Goal: Information Seeking & Learning: Check status

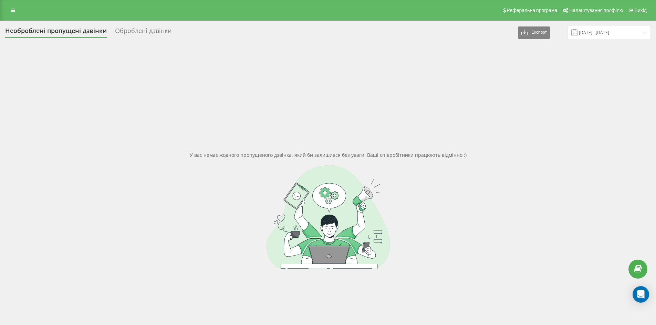
click at [135, 32] on div "Оброблені дзвінки" at bounding box center [143, 32] width 56 height 11
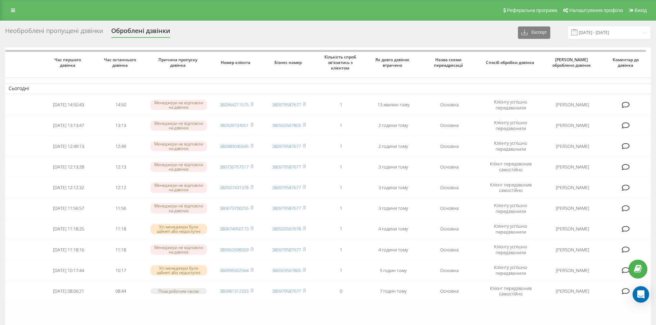
click at [61, 26] on div "Необроблені пропущені дзвінки Оброблені дзвінки Експорт .csv .xlsx 23.08.2025 -…" at bounding box center [327, 32] width 645 height 13
click at [64, 28] on div "Необроблені пропущені дзвінки" at bounding box center [54, 32] width 98 height 11
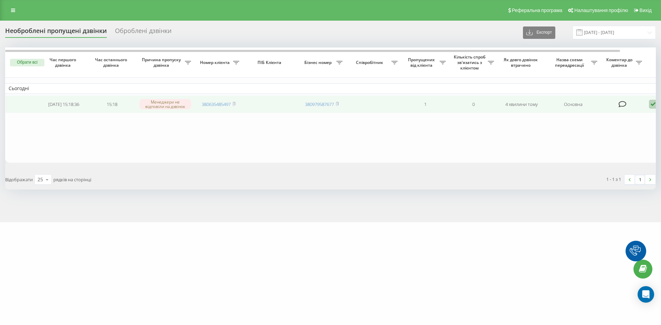
click at [236, 106] on td "380635485497" at bounding box center [218, 104] width 48 height 18
click at [234, 105] on rect at bounding box center [233, 104] width 2 height 3
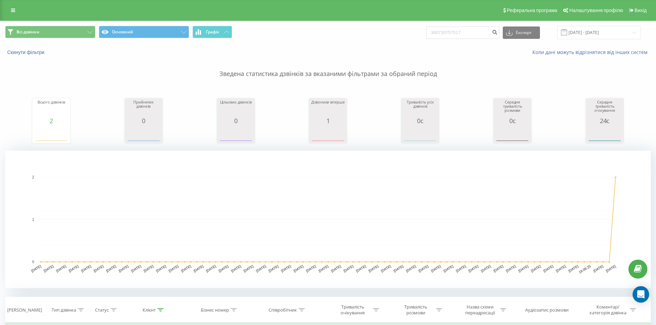
click at [20, 12] on div "Реферальна програма Налаштування профілю Вихід" at bounding box center [328, 10] width 656 height 21
click at [12, 10] on icon at bounding box center [13, 10] width 4 height 5
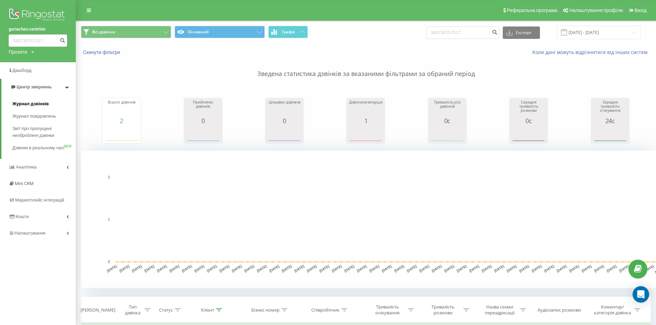
click at [35, 105] on span "Журнал дзвінків" at bounding box center [30, 104] width 36 height 7
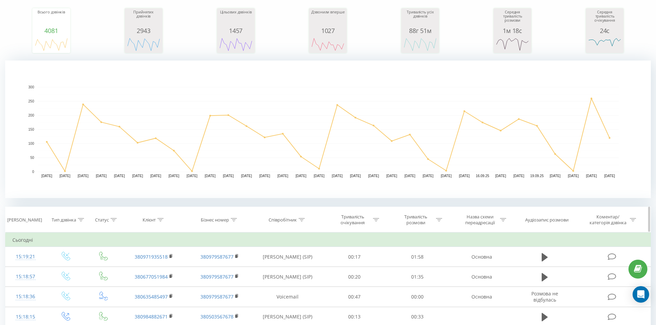
scroll to position [103, 0]
